Goal: Use online tool/utility: Use online tool/utility

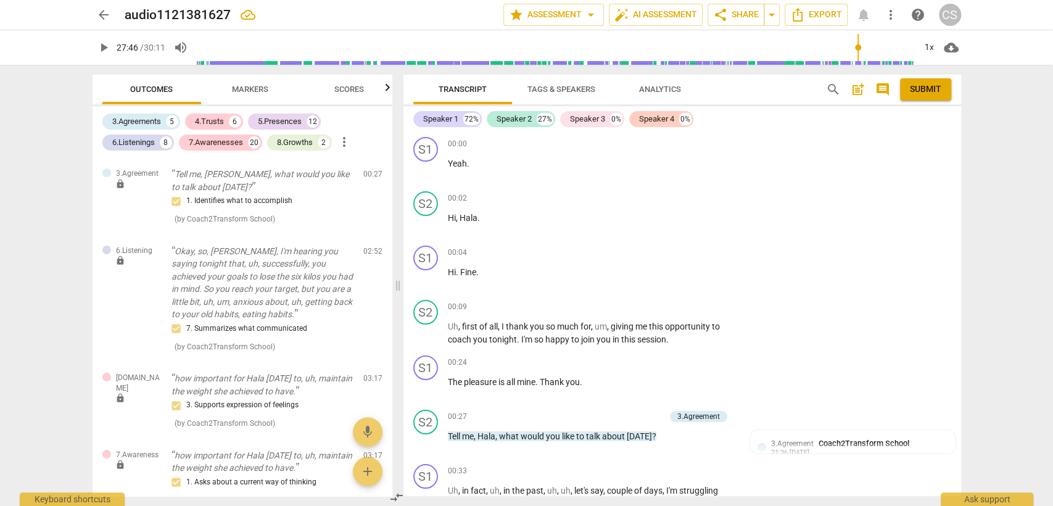
scroll to position [6537, 0]
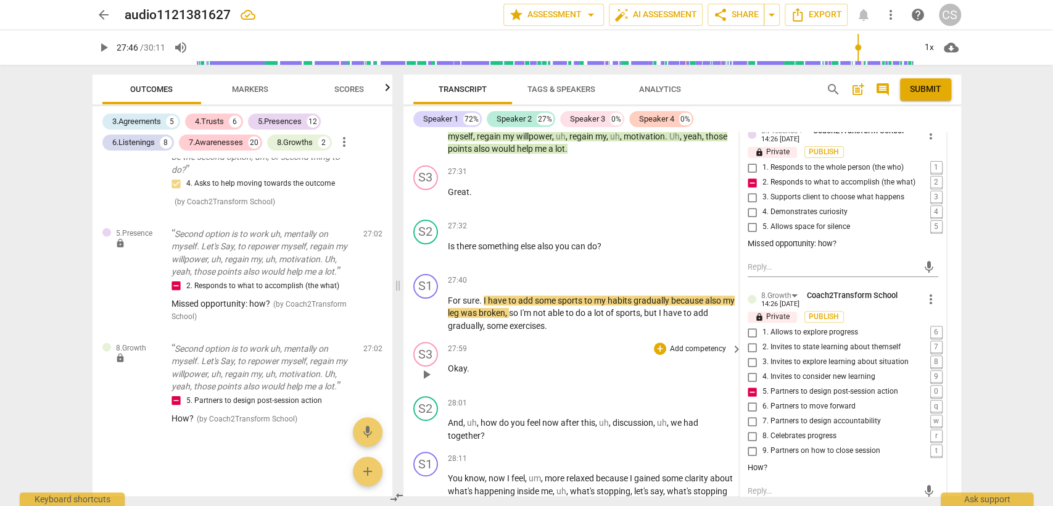
click at [620, 368] on div "27:59 + Add competency keyboard_arrow_right Okay ." at bounding box center [596, 364] width 296 height 44
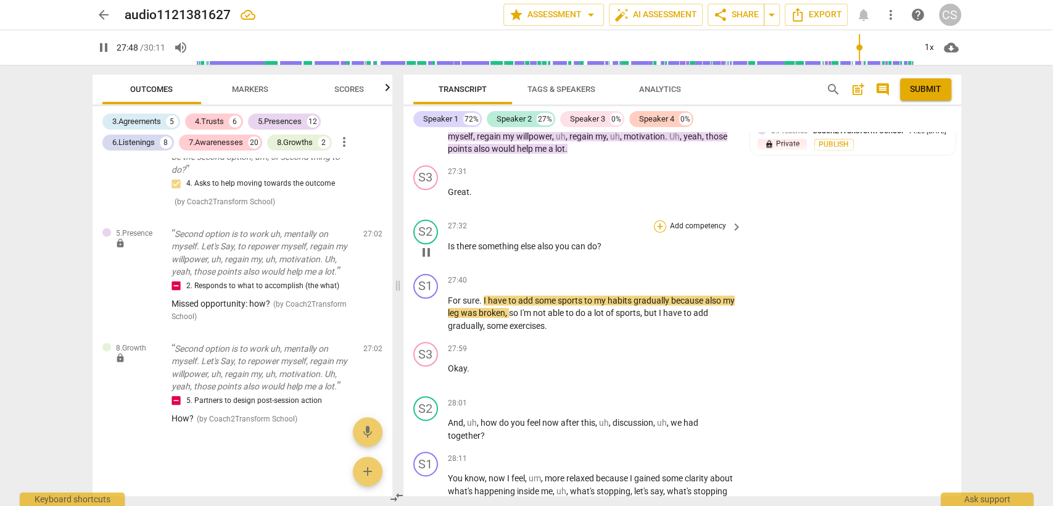
click at [654, 229] on div "+" at bounding box center [660, 226] width 12 height 12
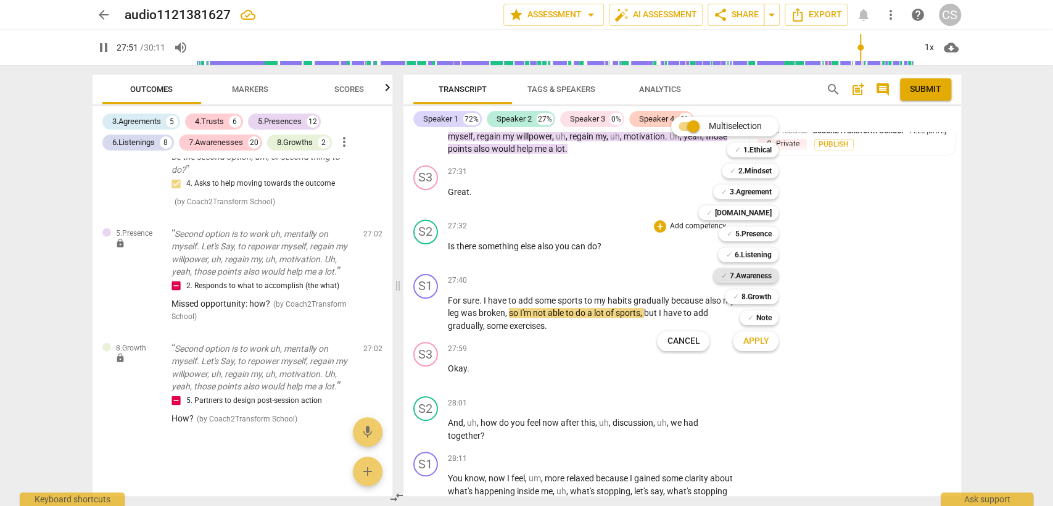
click at [754, 278] on b "7.Awareness" at bounding box center [750, 275] width 42 height 15
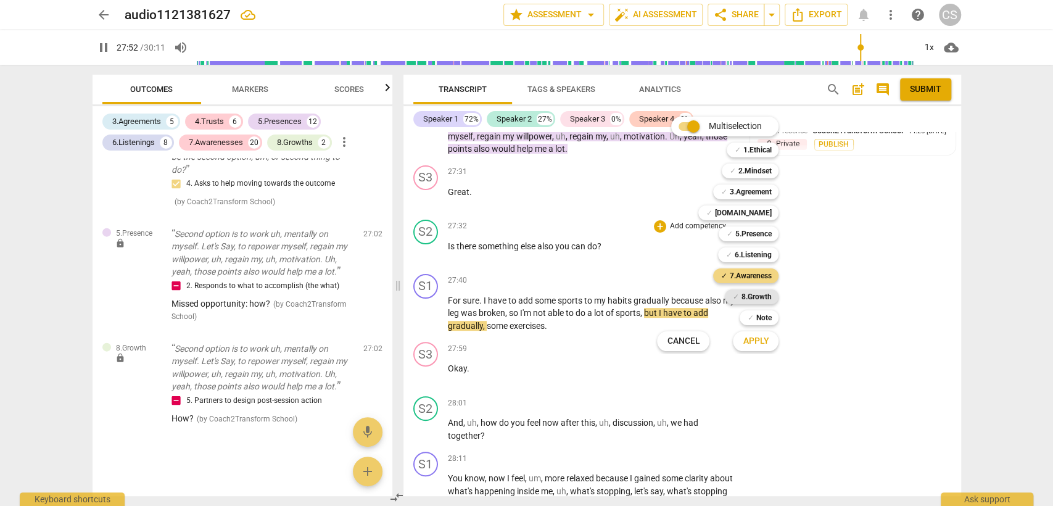
click at [750, 293] on b "8.Growth" at bounding box center [756, 296] width 30 height 15
click at [745, 342] on span "Apply" at bounding box center [756, 341] width 26 height 12
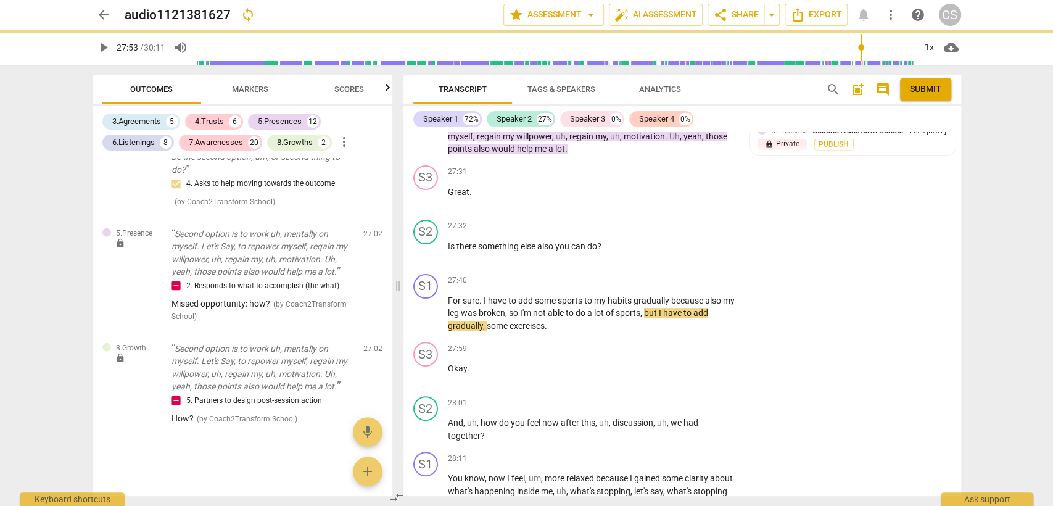
type input "1673"
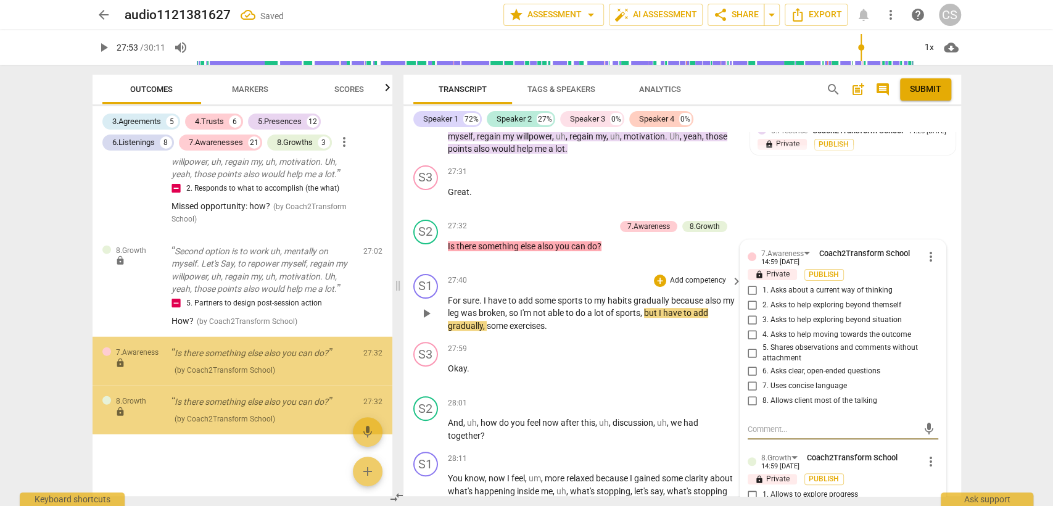
scroll to position [5217, 0]
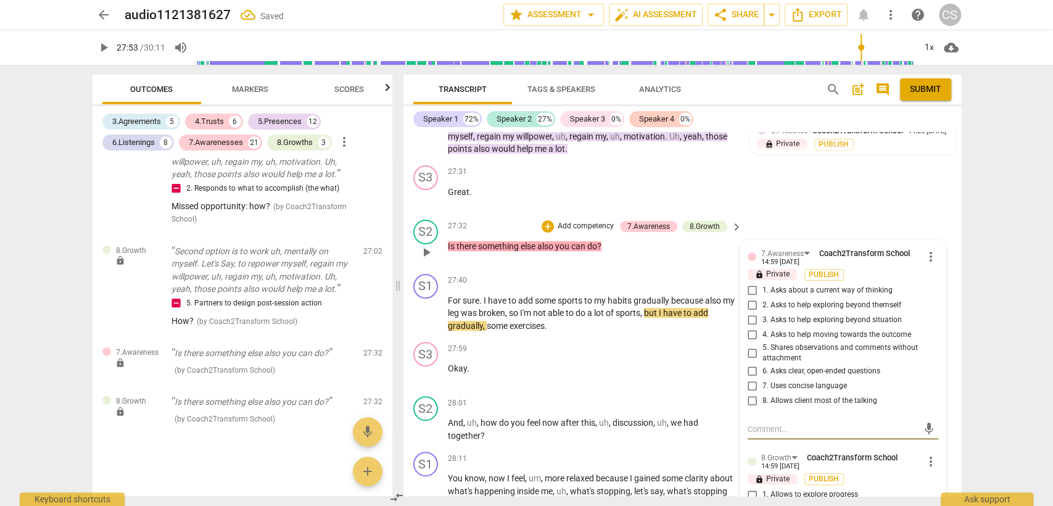
click at [749, 377] on input "6. Asks clear, open-ended questions" at bounding box center [753, 371] width 20 height 15
click at [749, 378] on input "6. Asks clear, open-ended questions" at bounding box center [753, 371] width 20 height 15
checkbox input "true"
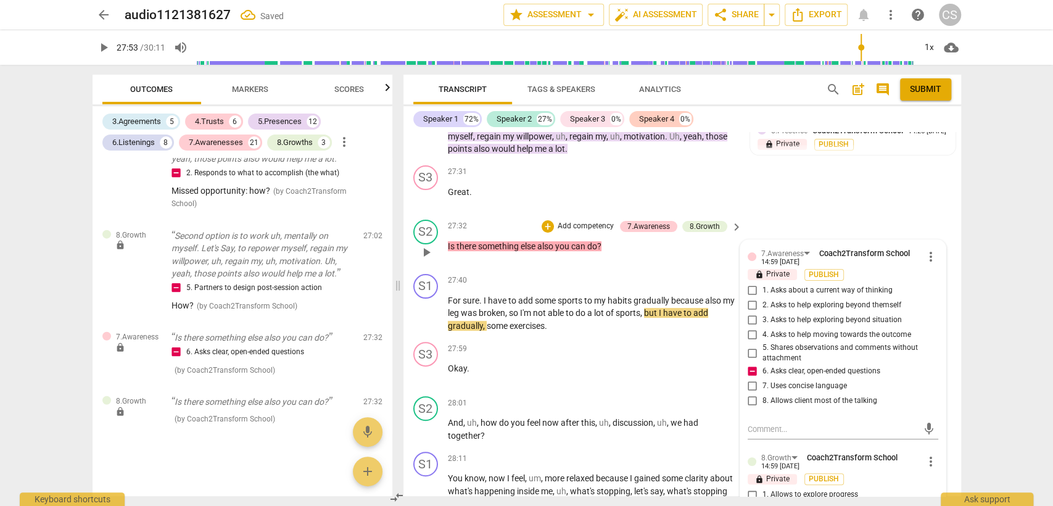
click at [754, 341] on input "4. Asks to help moving towards the outcome" at bounding box center [753, 335] width 20 height 15
checkbox input "true"
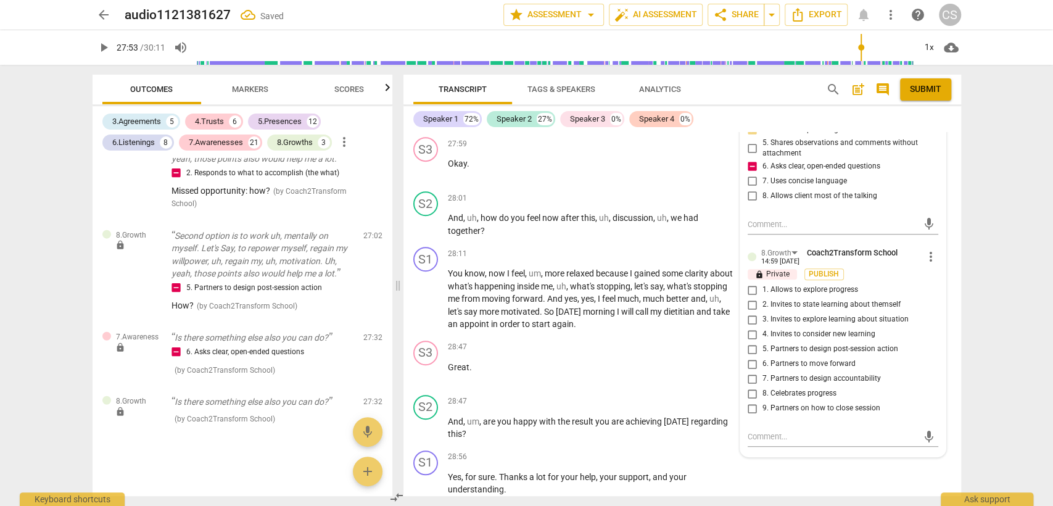
scroll to position [6743, 0]
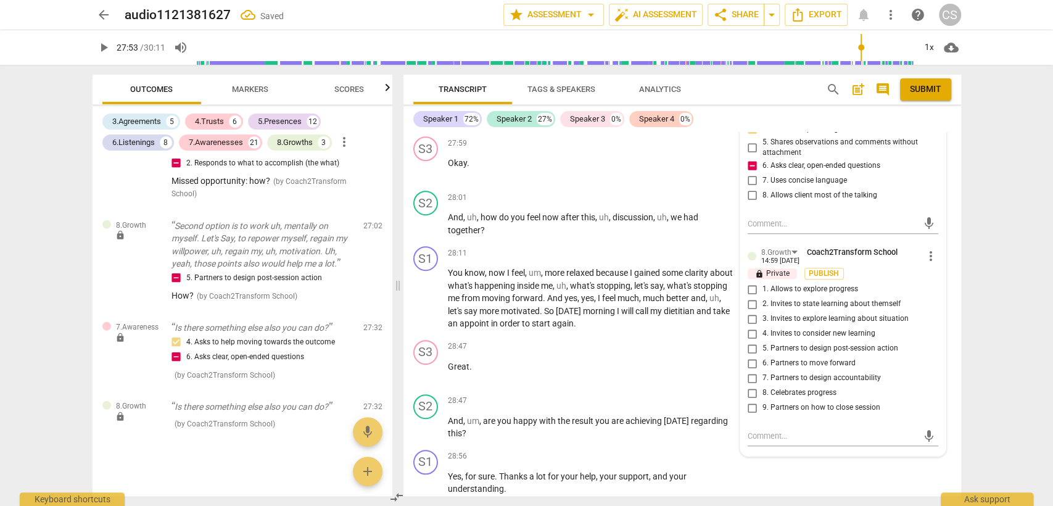
click at [751, 355] on input "5. Partners to design post-session action" at bounding box center [753, 348] width 20 height 15
checkbox input "true"
click at [608, 389] on div "S3 play_arrow pause 28:47 + Add competency keyboard_arrow_right Great ." at bounding box center [682, 362] width 558 height 54
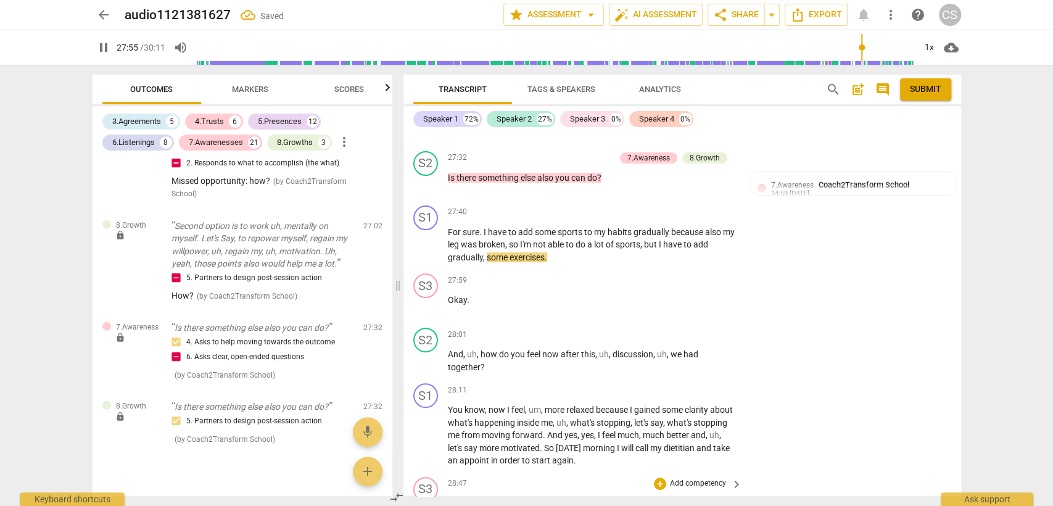
scroll to position [6674, 0]
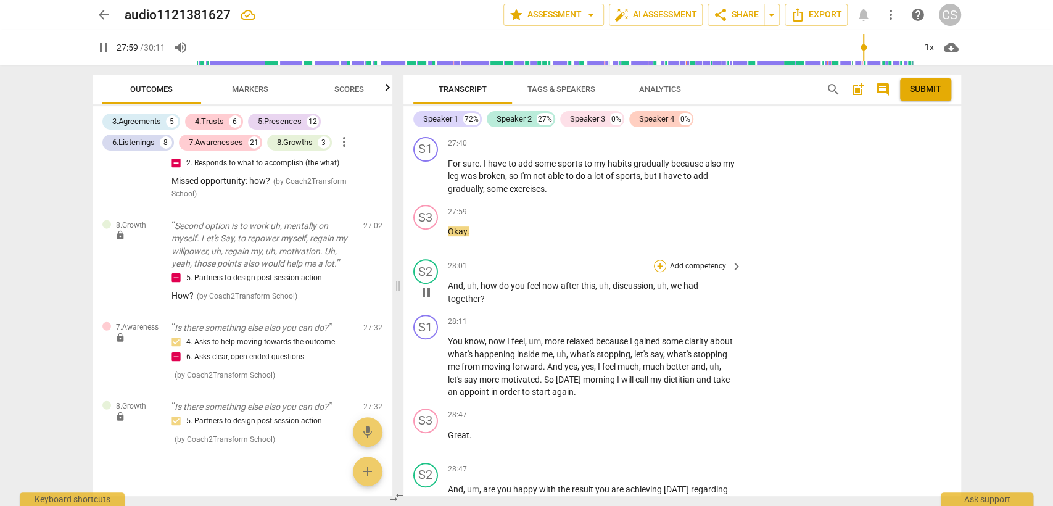
click at [654, 272] on div "+" at bounding box center [660, 266] width 12 height 12
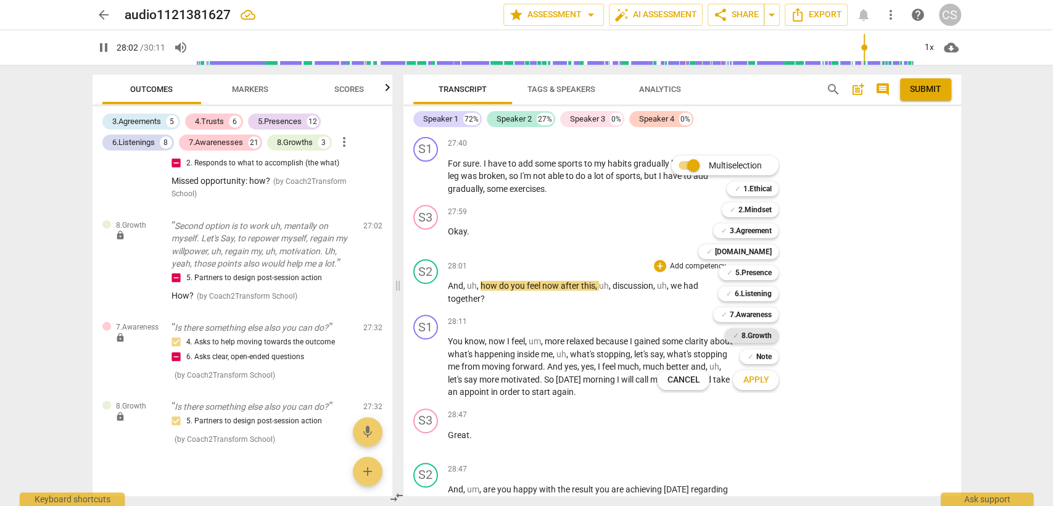
click at [748, 331] on b "8.Growth" at bounding box center [756, 335] width 30 height 15
click at [748, 254] on b "[DOMAIN_NAME]" at bounding box center [742, 251] width 57 height 15
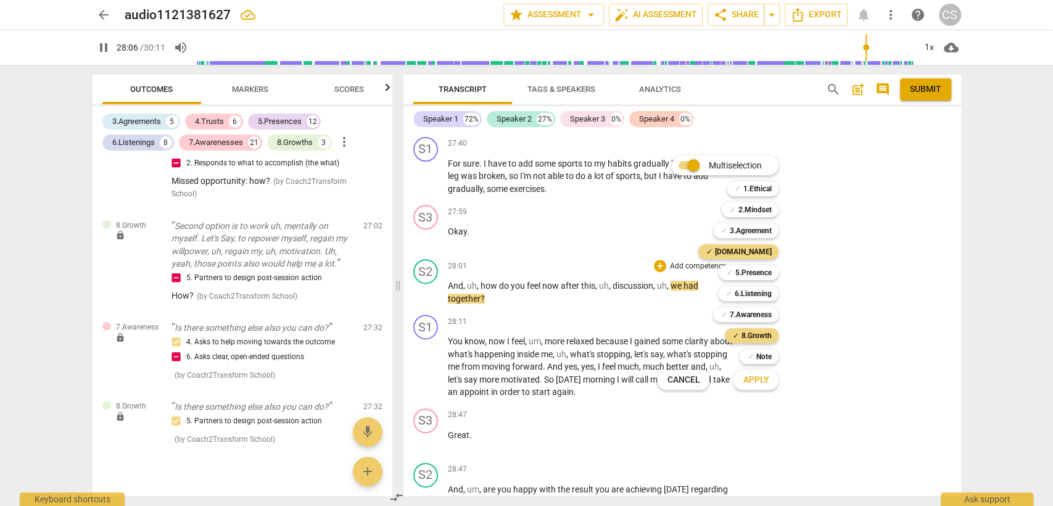
click at [748, 379] on span "Apply" at bounding box center [756, 380] width 26 height 12
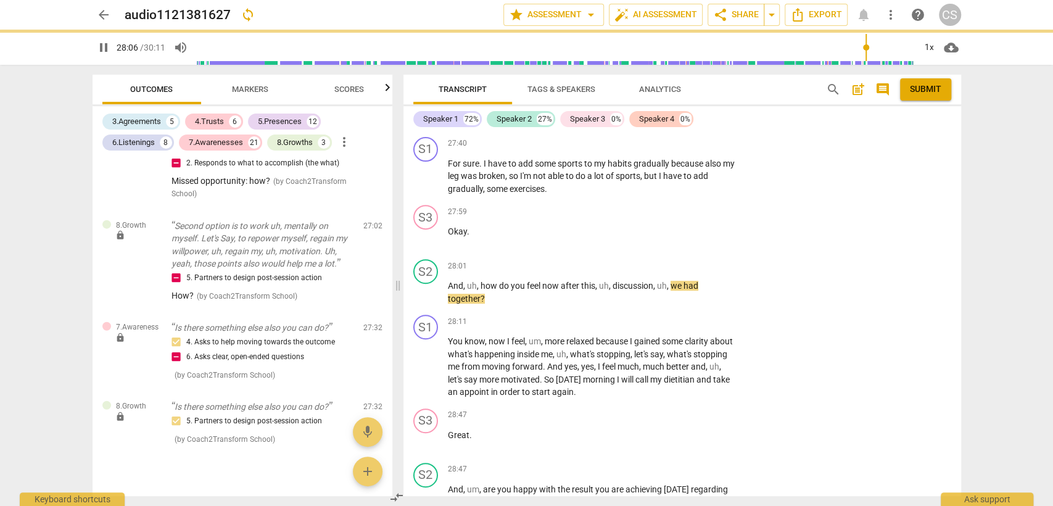
type input "1687"
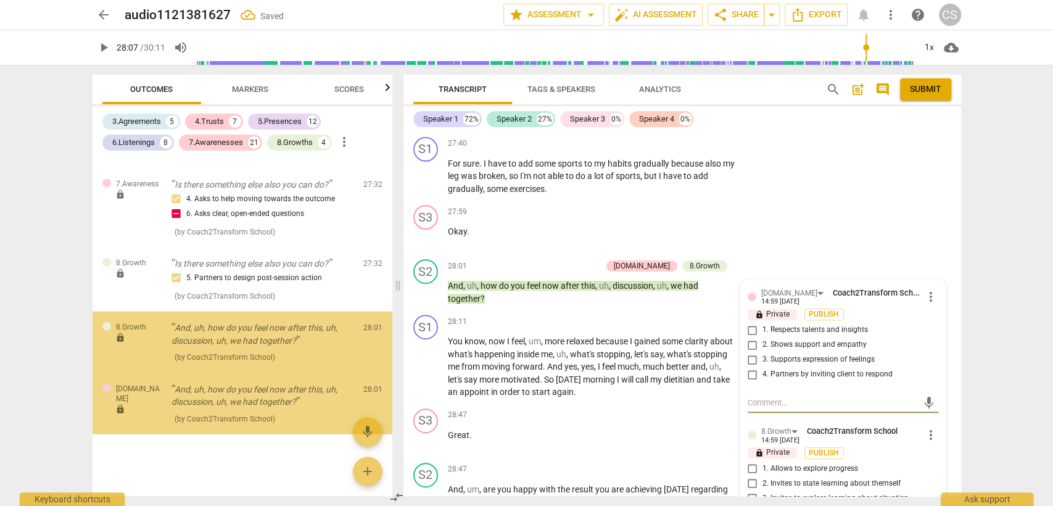
scroll to position [5385, 0]
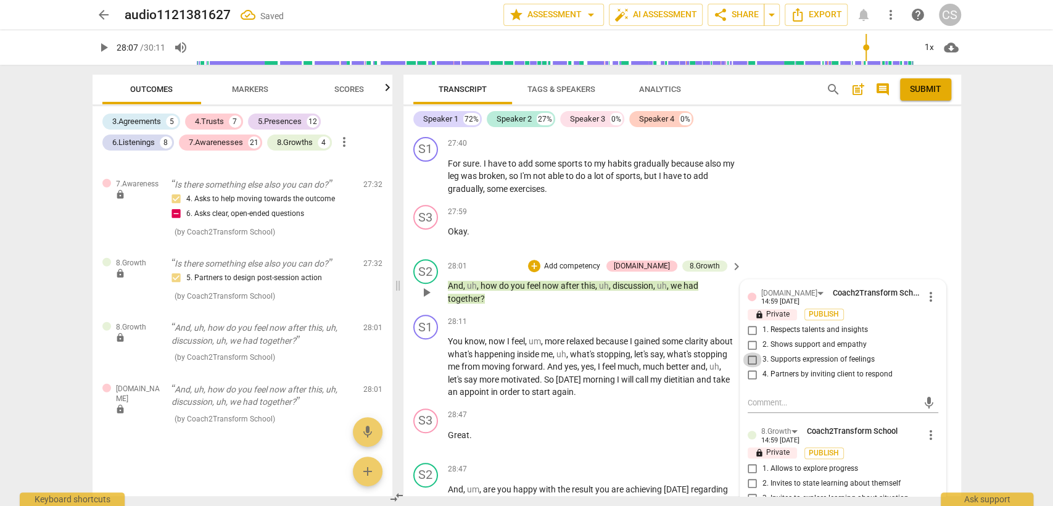
click at [747, 366] on input "3. Supports expression of feelings" at bounding box center [753, 359] width 20 height 15
checkbox input "true"
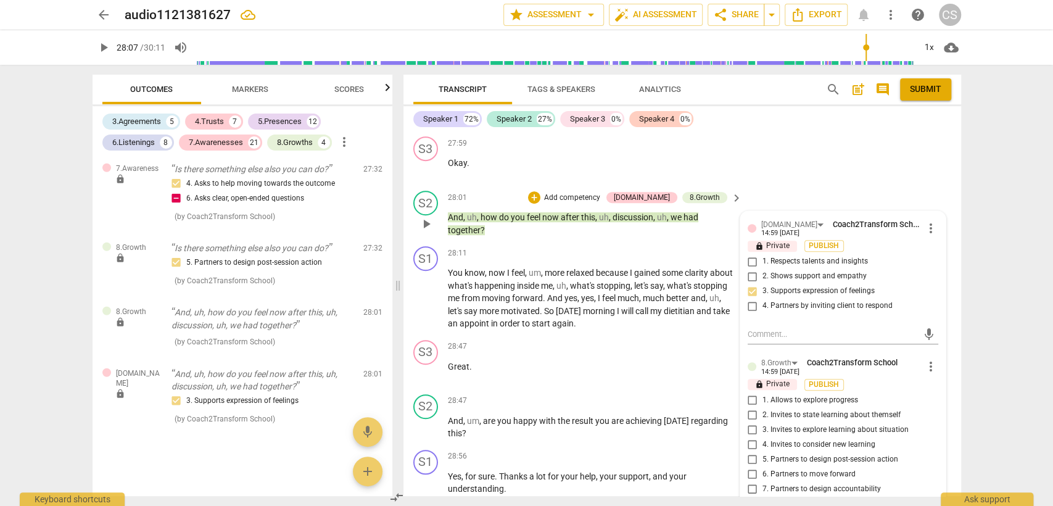
scroll to position [6811, 0]
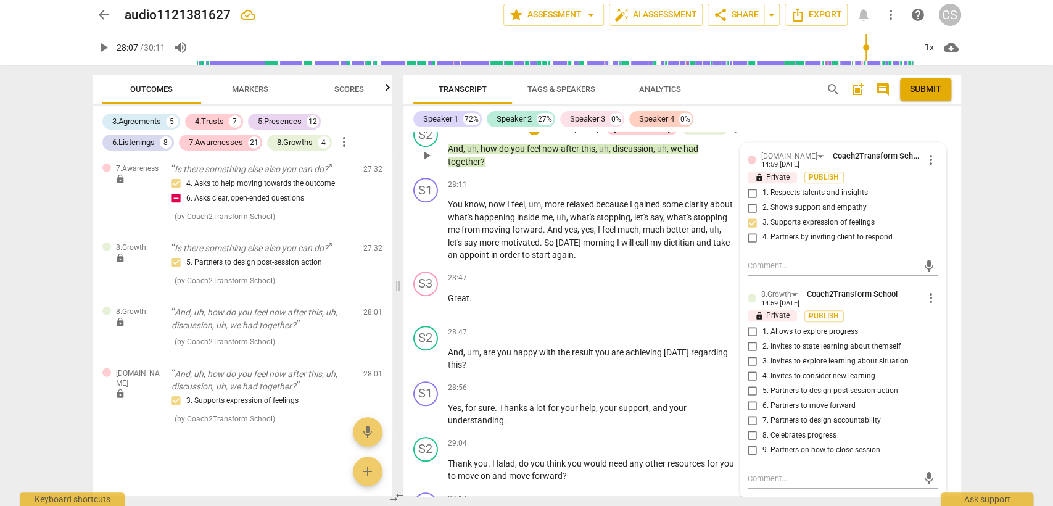
click at [747, 456] on input "9. Partners on how to close session" at bounding box center [753, 450] width 20 height 15
checkbox input "true"
click at [556, 339] on div "28:47 + Add competency keyboard_arrow_right" at bounding box center [596, 333] width 296 height 14
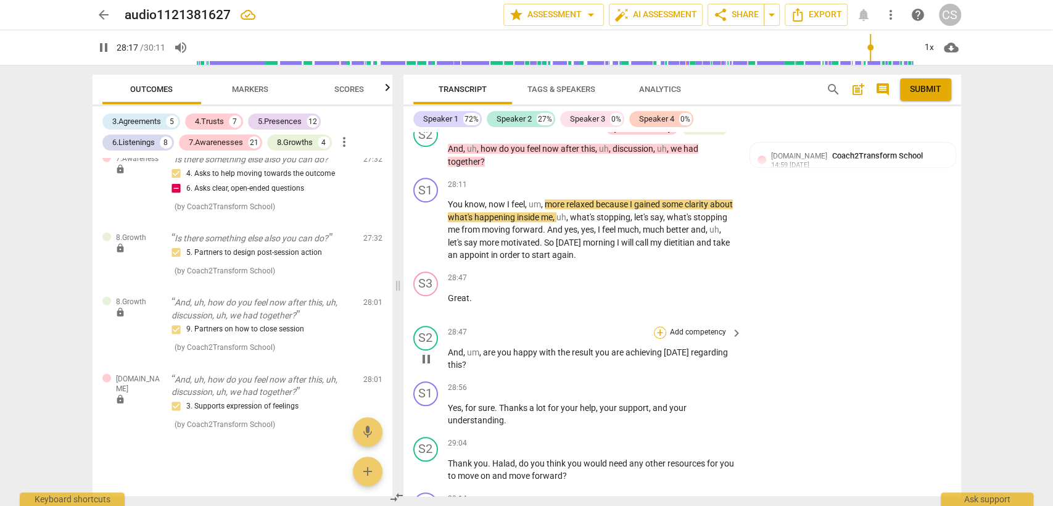
click at [659, 339] on div "+" at bounding box center [660, 332] width 12 height 12
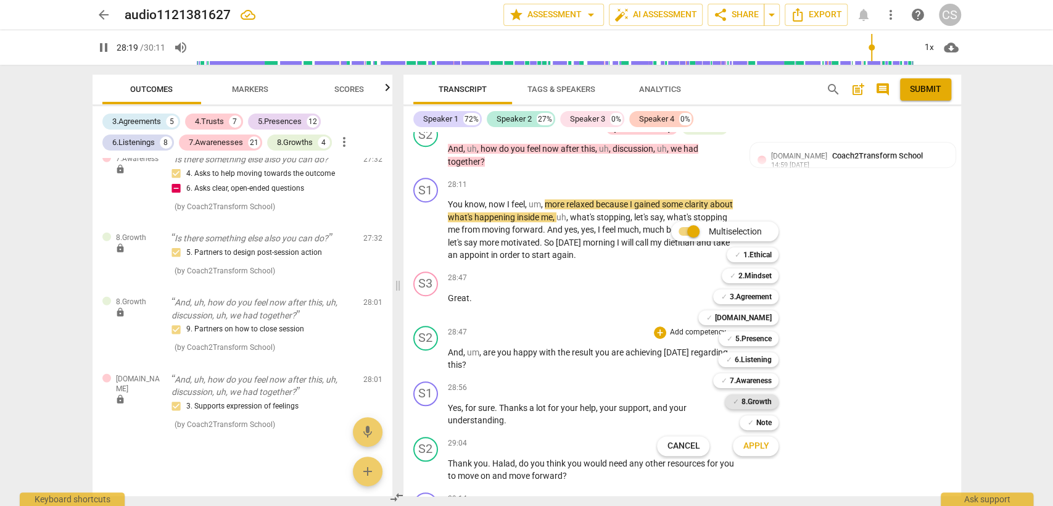
click at [760, 403] on b "8.Growth" at bounding box center [756, 401] width 30 height 15
click at [758, 442] on span "Apply" at bounding box center [756, 446] width 26 height 12
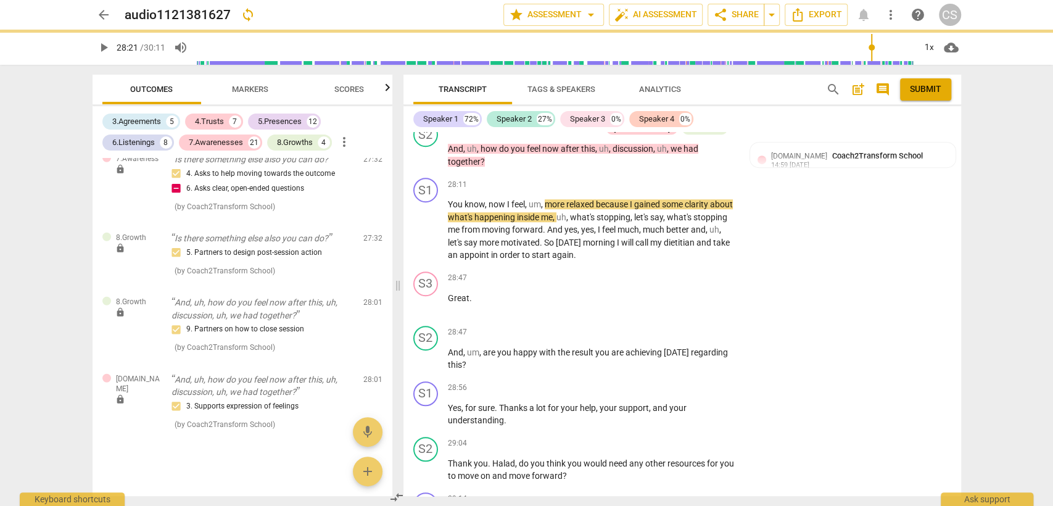
type input "1701"
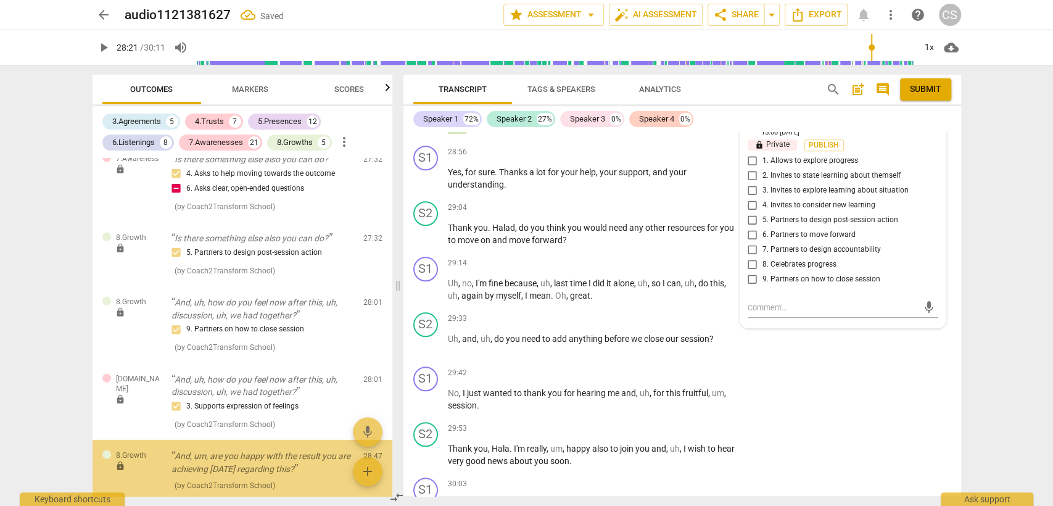
scroll to position [5478, 0]
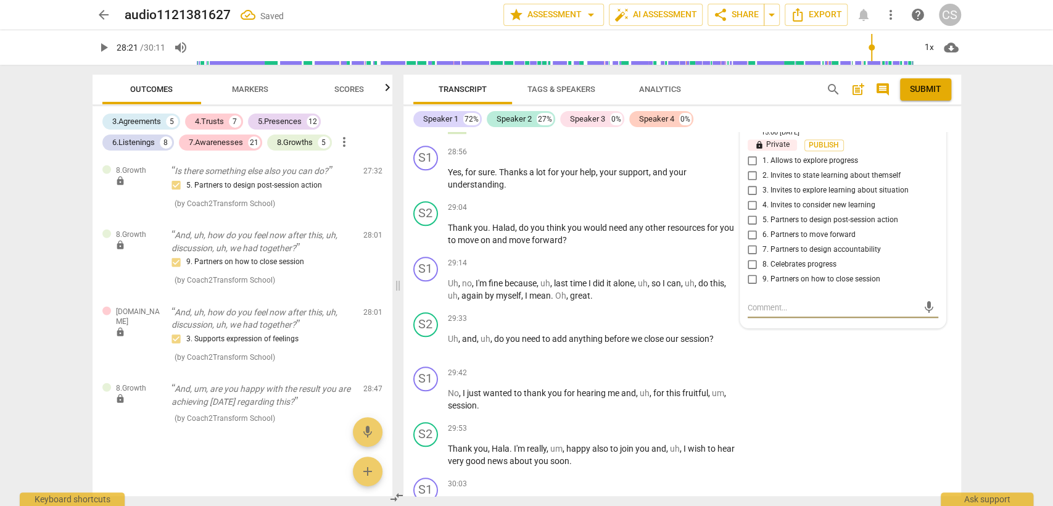
click at [749, 168] on input "1. Allows to explore progress" at bounding box center [753, 161] width 20 height 15
checkbox input "true"
click at [558, 322] on div "29:33 + Add competency keyboard_arrow_right" at bounding box center [596, 319] width 296 height 14
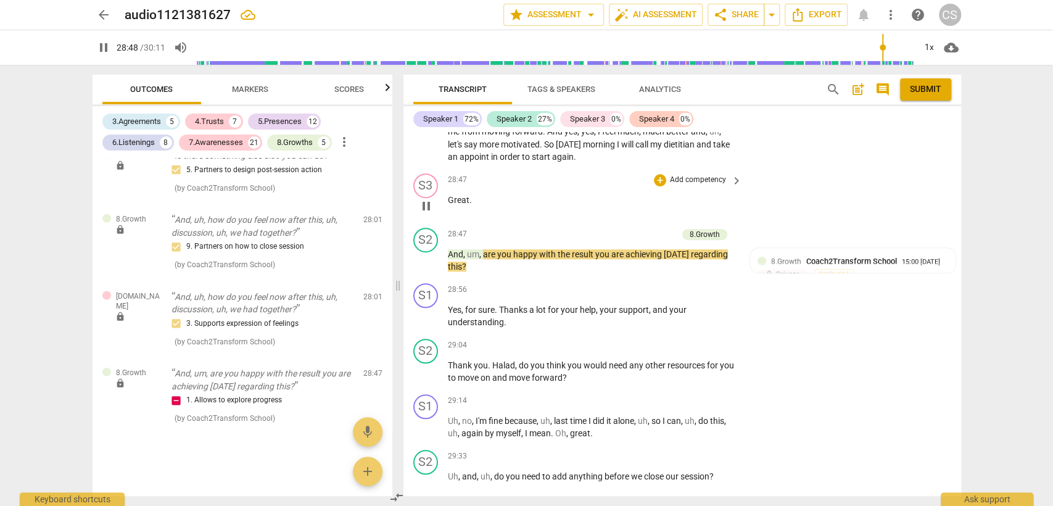
scroll to position [6978, 0]
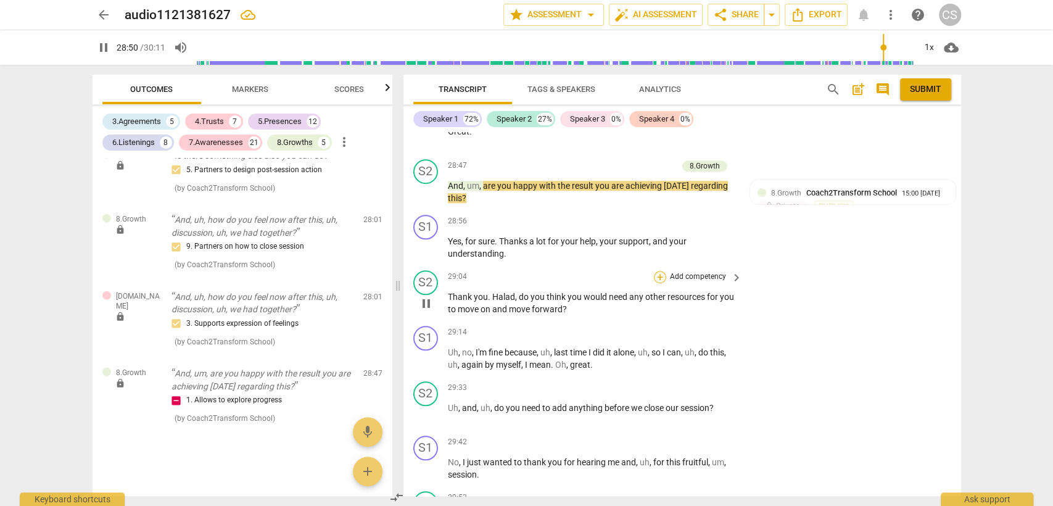
click at [659, 283] on div "+" at bounding box center [660, 277] width 12 height 12
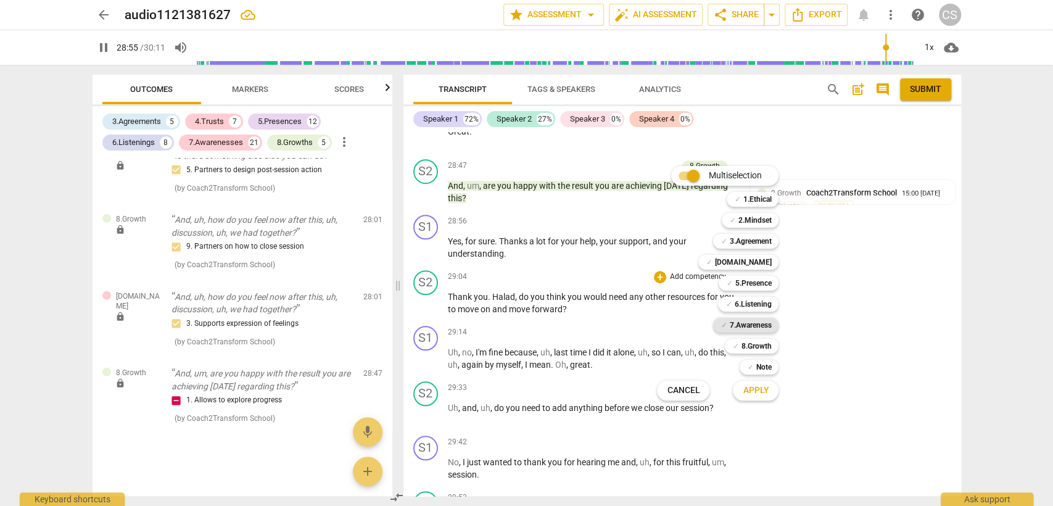
click at [753, 324] on b "7.Awareness" at bounding box center [750, 325] width 42 height 15
click at [755, 344] on b "8.Growth" at bounding box center [756, 346] width 30 height 15
click at [743, 389] on span "Apply" at bounding box center [756, 390] width 26 height 12
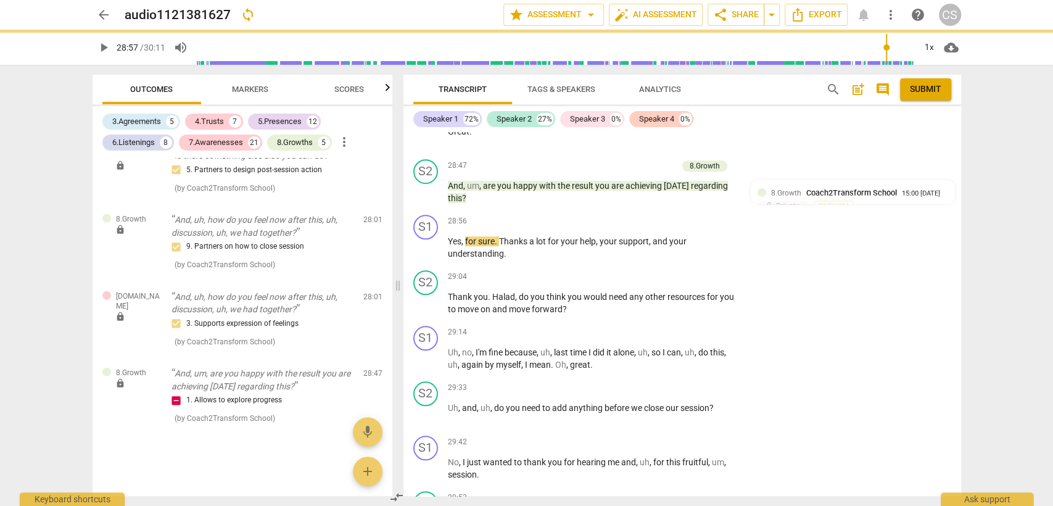
type input "1737"
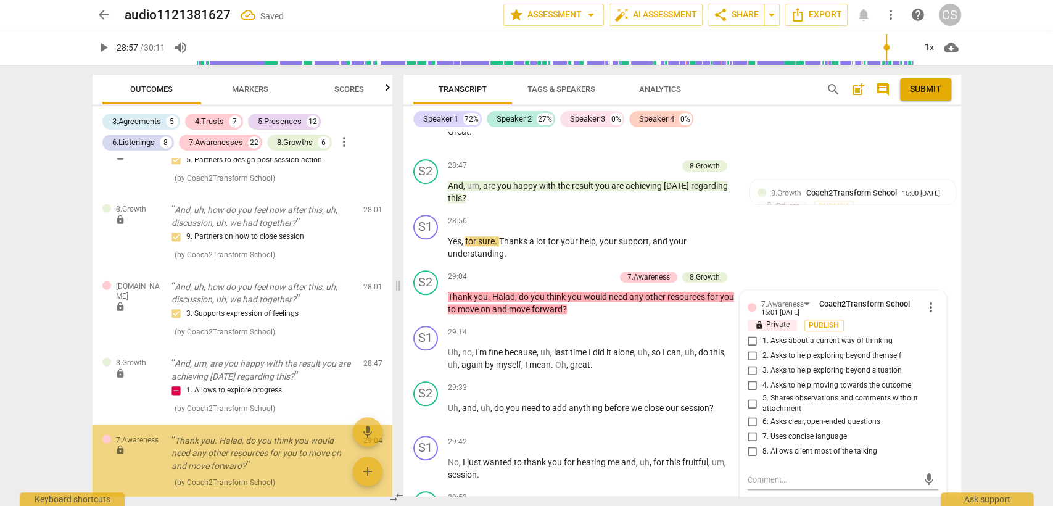
scroll to position [5641, 0]
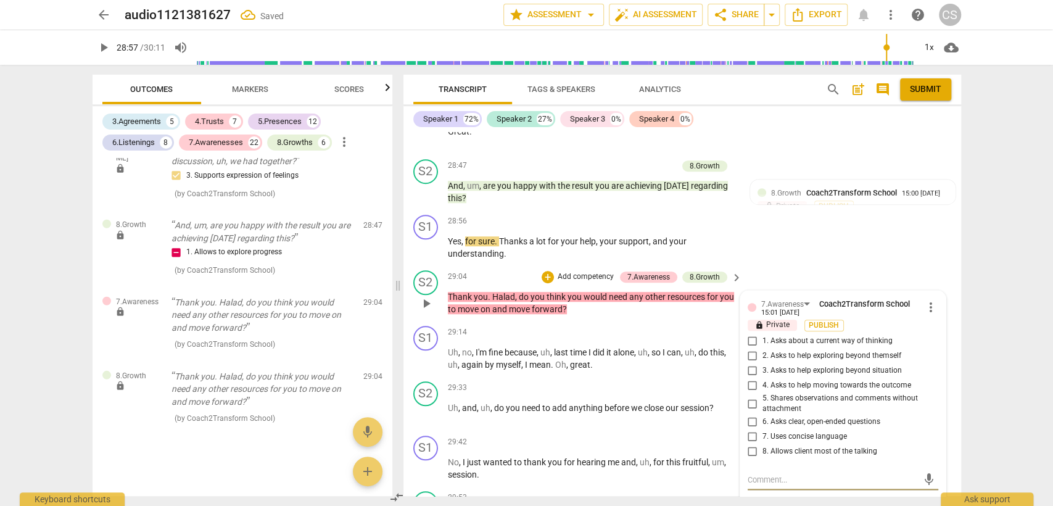
click at [748, 424] on input "6. Asks clear, open-ended questions" at bounding box center [753, 422] width 20 height 15
checkbox input "true"
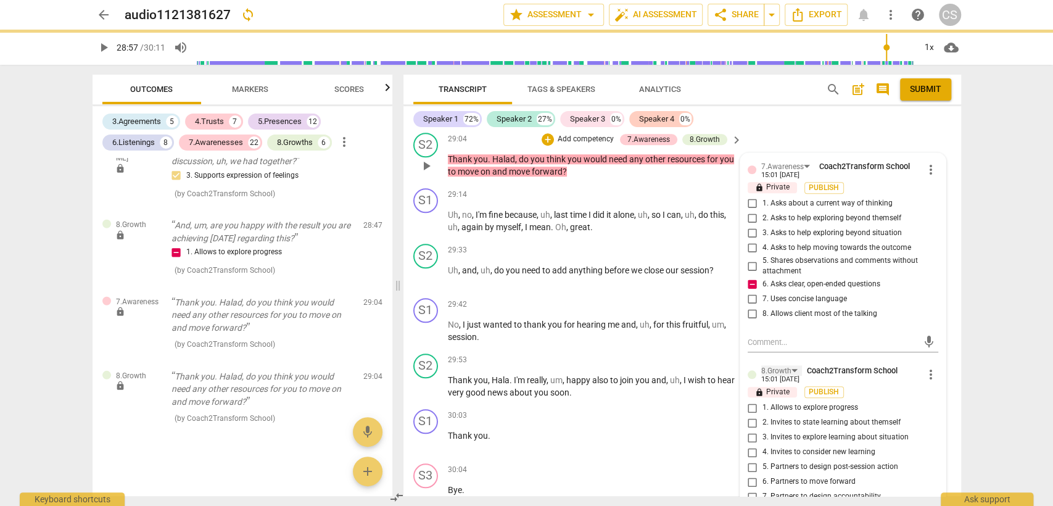
scroll to position [7184, 0]
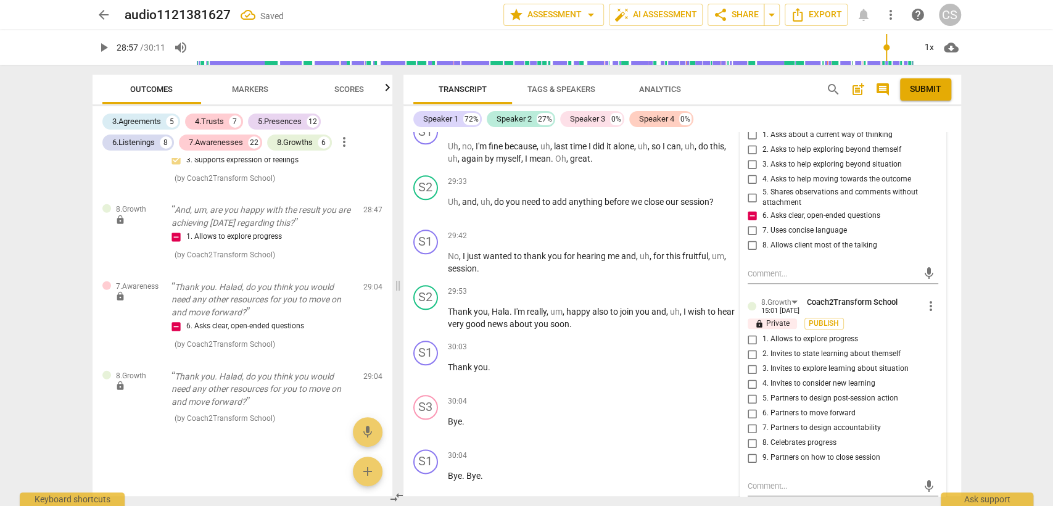
click at [754, 418] on input "6. Partners to move forward" at bounding box center [753, 413] width 20 height 15
checkbox input "true"
click at [649, 428] on p "Bye ." at bounding box center [592, 421] width 289 height 13
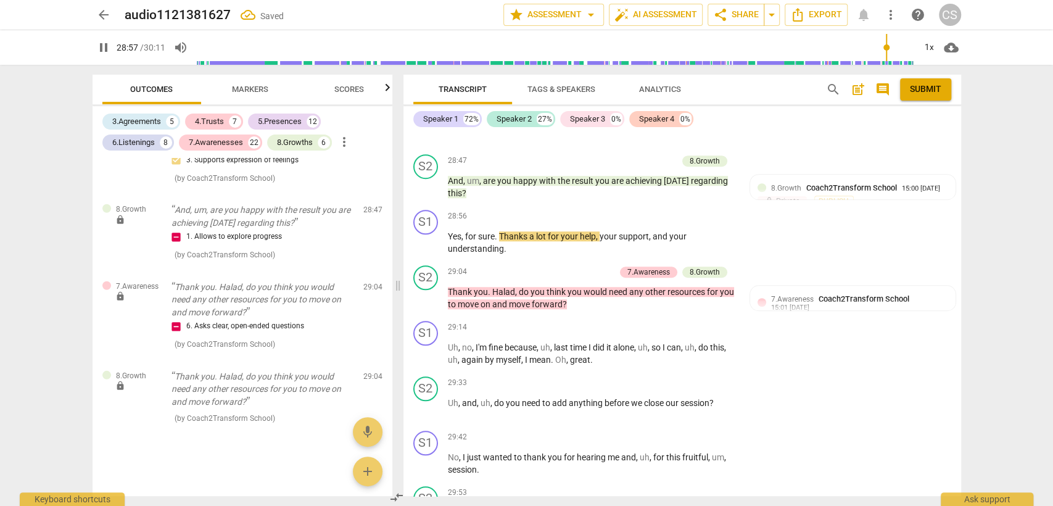
scroll to position [6978, 0]
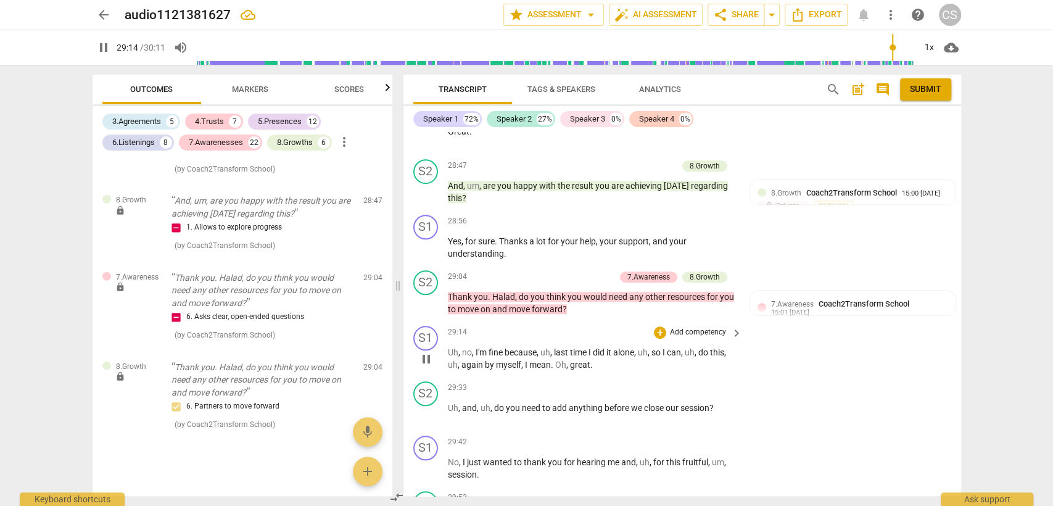
click at [424, 366] on span "pause" at bounding box center [426, 359] width 15 height 15
click at [426, 366] on span "play_arrow" at bounding box center [426, 359] width 15 height 15
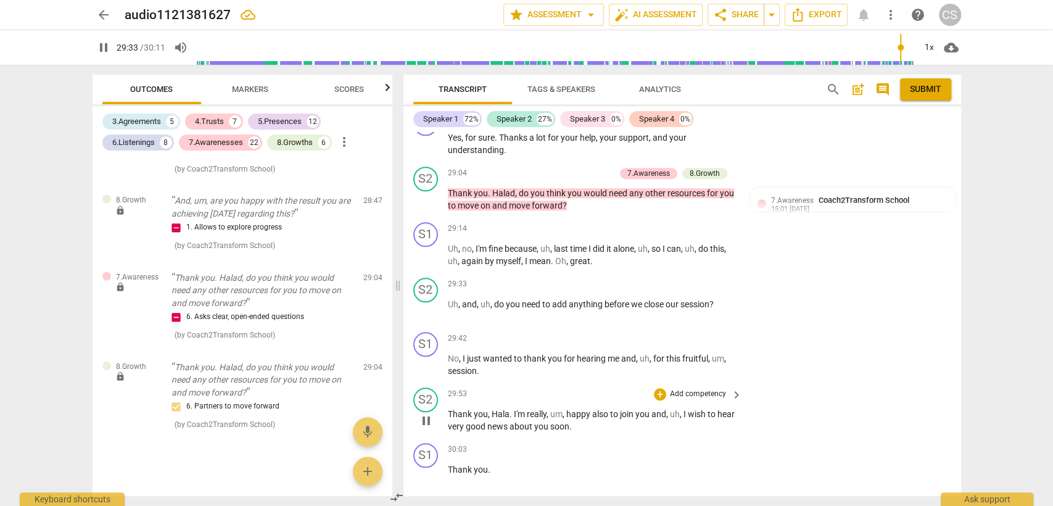
scroll to position [7115, 0]
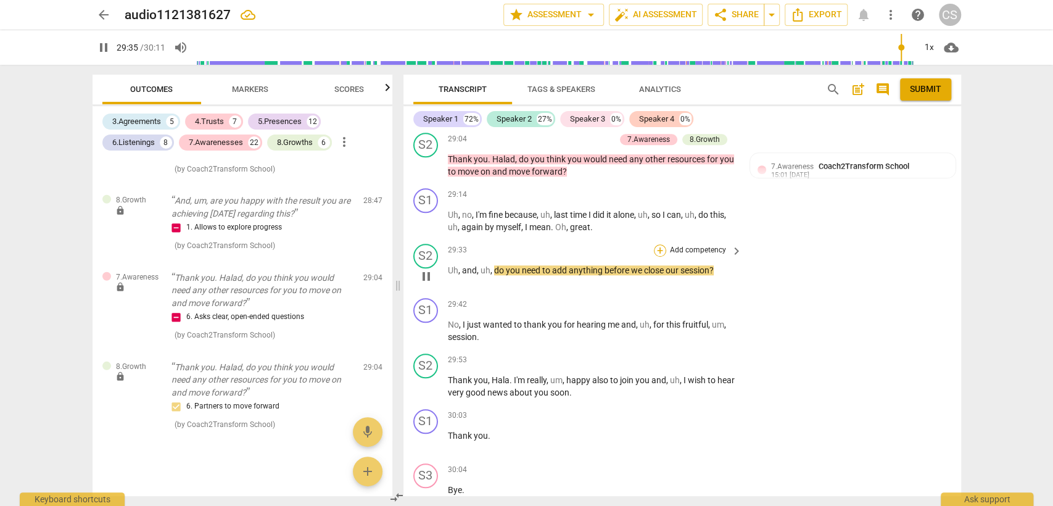
click at [656, 257] on div "+" at bounding box center [660, 250] width 12 height 12
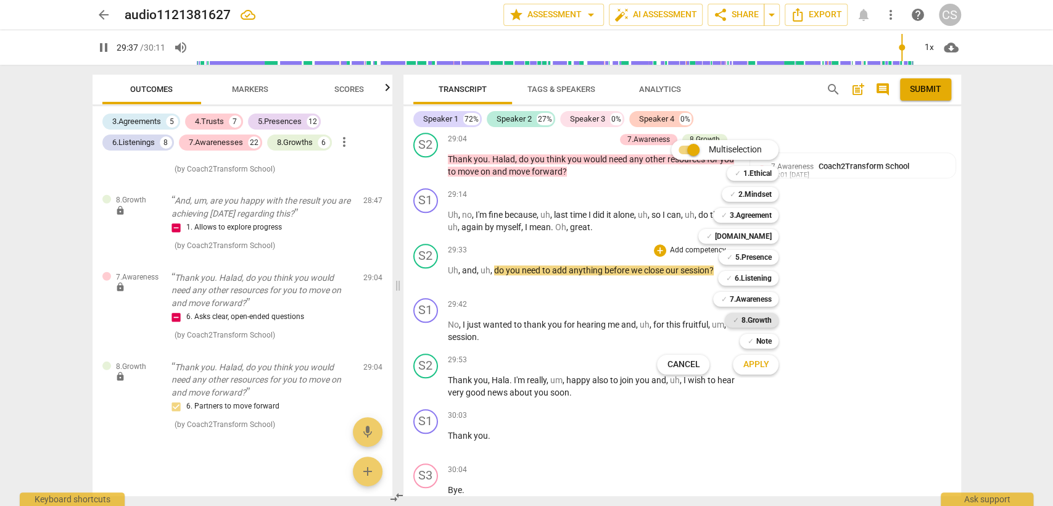
click at [745, 318] on b "8.Growth" at bounding box center [756, 320] width 30 height 15
click at [753, 366] on span "Apply" at bounding box center [756, 364] width 26 height 12
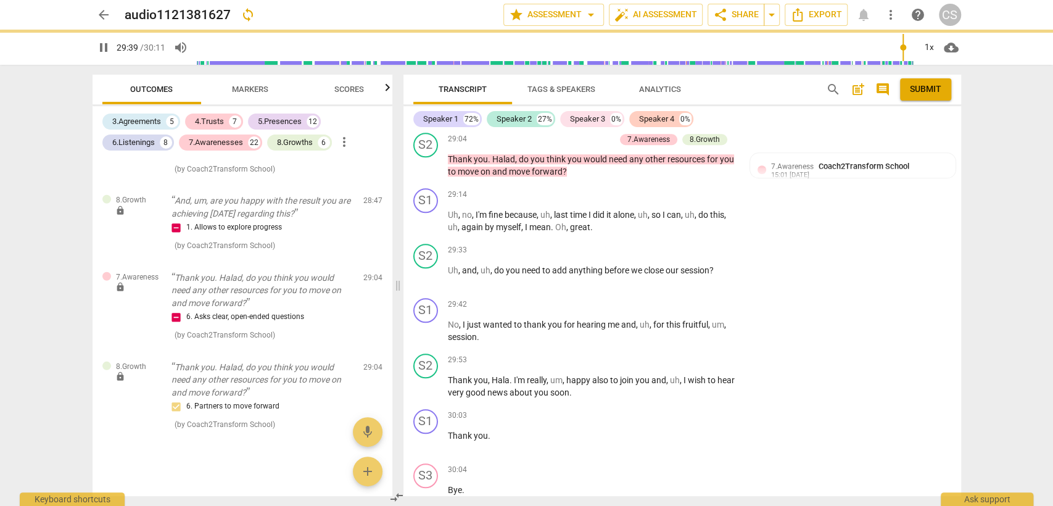
type input "1780"
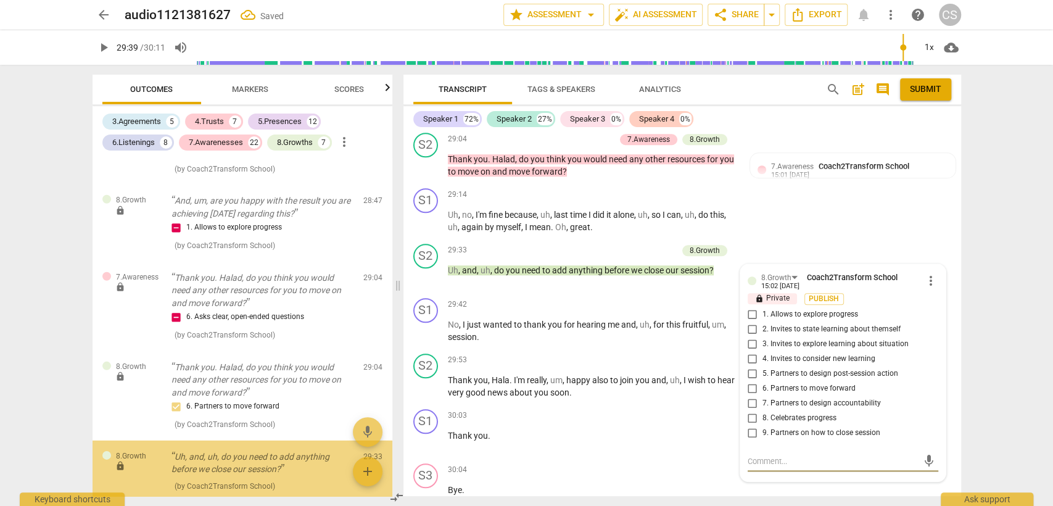
scroll to position [5733, 0]
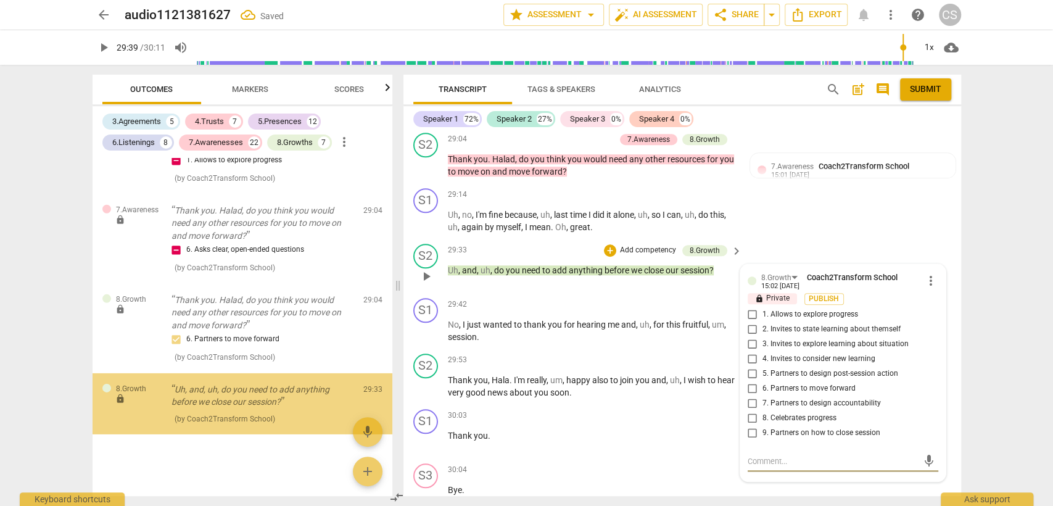
click at [752, 439] on input "9. Partners on how to close session" at bounding box center [753, 433] width 20 height 15
checkbox input "true"
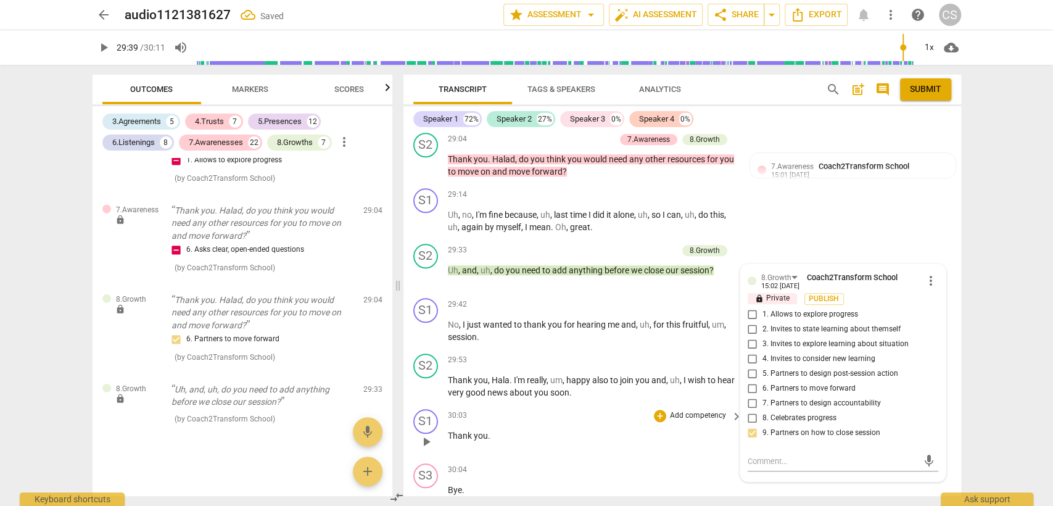
click at [579, 450] on div "30:03 + Add competency keyboard_arrow_right Thank you ." at bounding box center [596, 431] width 296 height 44
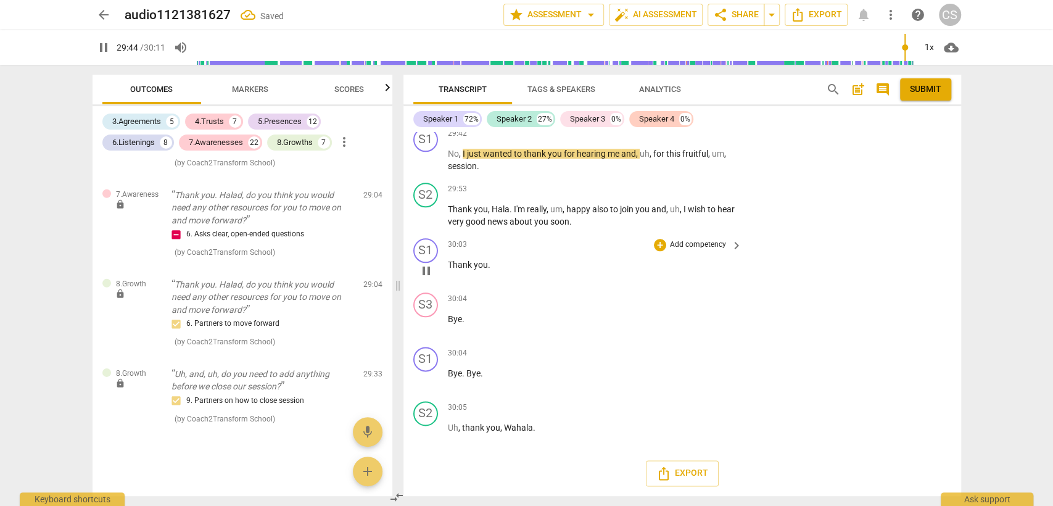
scroll to position [7291, 0]
click at [672, 473] on span "Export" at bounding box center [682, 473] width 52 height 15
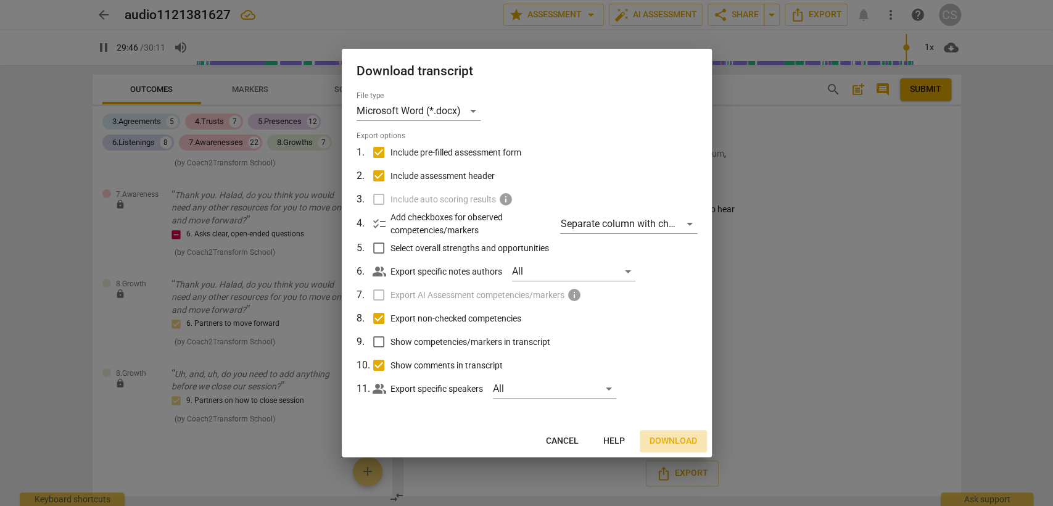
click at [656, 441] on span "Download" at bounding box center [673, 441] width 47 height 12
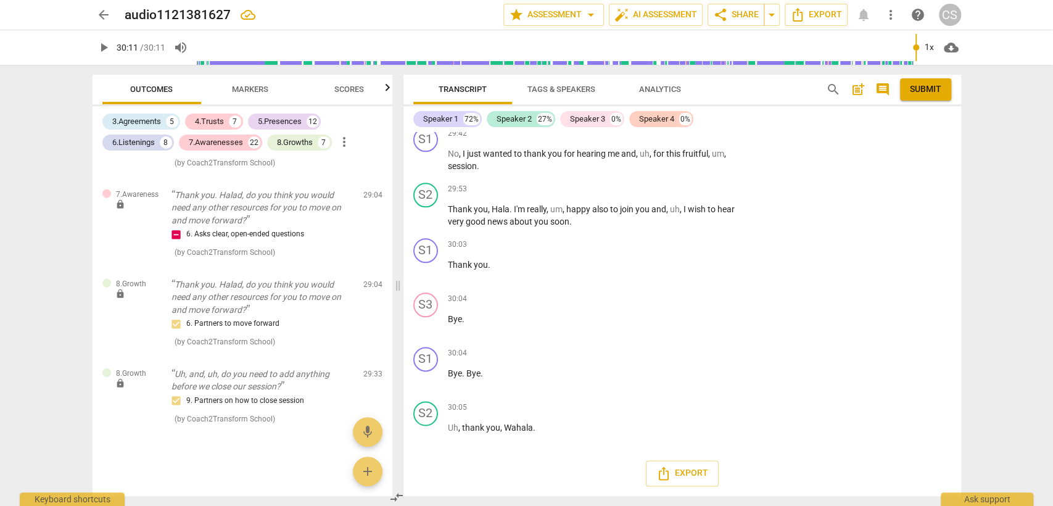
type input "1811"
